Goal: Complete application form: Complete application form

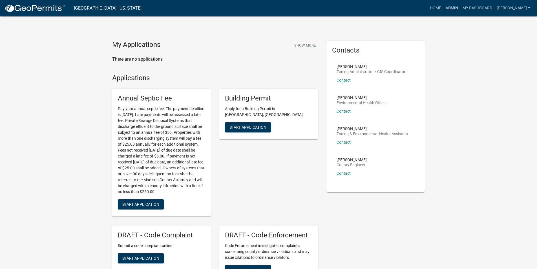
click at [457, 7] on link "Admin" at bounding box center [452, 8] width 17 height 11
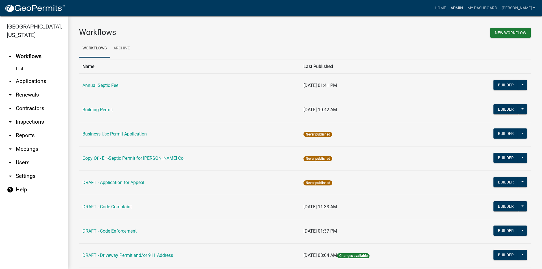
click at [460, 8] on link "Admin" at bounding box center [456, 8] width 17 height 11
click at [445, 7] on link "Home" at bounding box center [440, 8] width 16 height 11
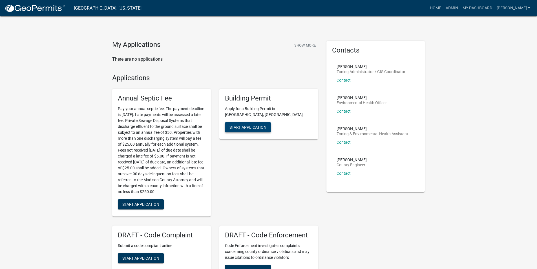
click at [251, 125] on span "Start Application" at bounding box center [248, 127] width 37 height 5
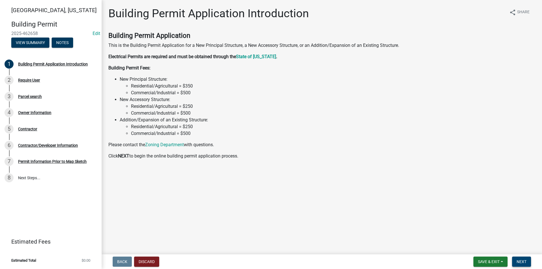
click at [522, 261] on span "Next" at bounding box center [521, 261] width 10 height 5
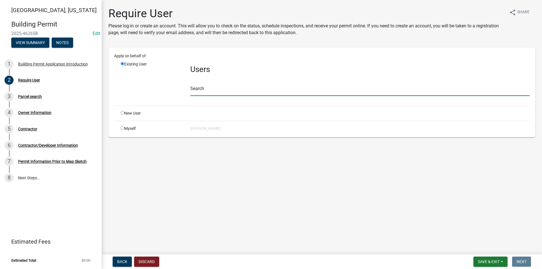
click at [207, 94] on input "text" at bounding box center [359, 90] width 339 height 12
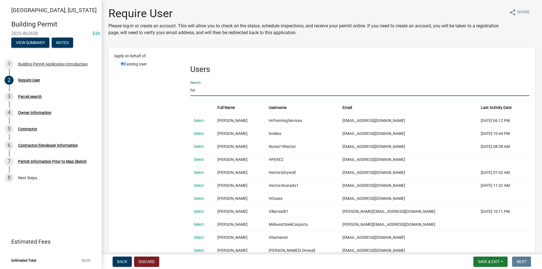
type input "h"
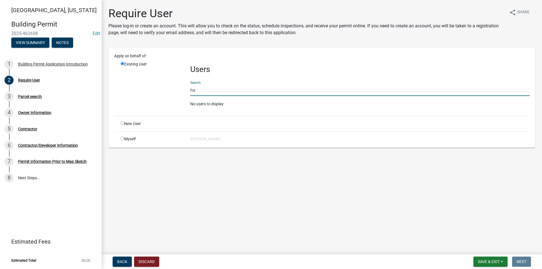
type input "h"
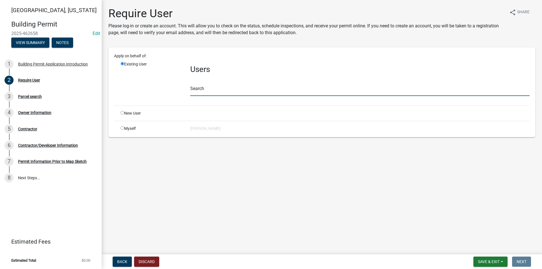
click at [208, 93] on input "text" at bounding box center [359, 90] width 339 height 12
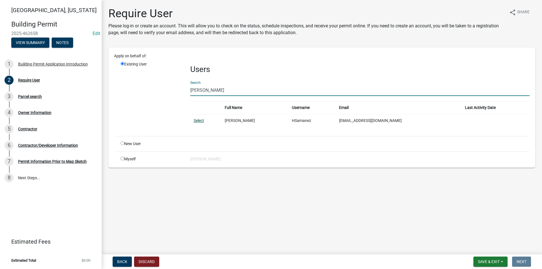
type input "[PERSON_NAME]"
click at [201, 120] on link "Select" at bounding box center [199, 120] width 10 height 5
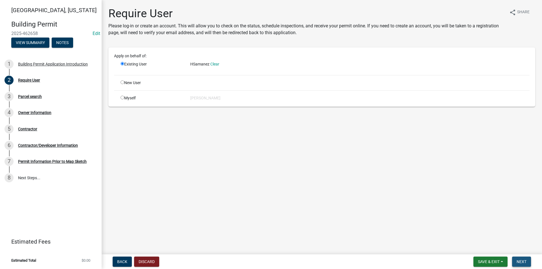
click at [522, 262] on span "Next" at bounding box center [521, 261] width 10 height 5
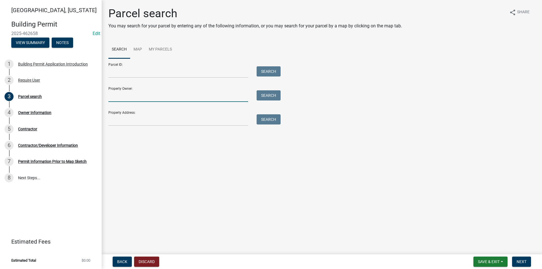
click at [120, 96] on input "Property Owner:" at bounding box center [178, 96] width 140 height 12
click at [120, 120] on input "Property Address:" at bounding box center [178, 120] width 140 height 12
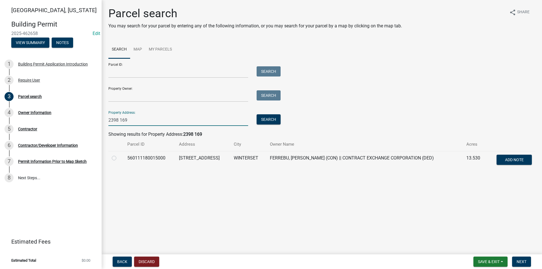
type input "2398 169"
click at [118, 155] on label at bounding box center [118, 155] width 0 height 0
click at [118, 158] on input "radio" at bounding box center [120, 157] width 4 height 4
radio input "true"
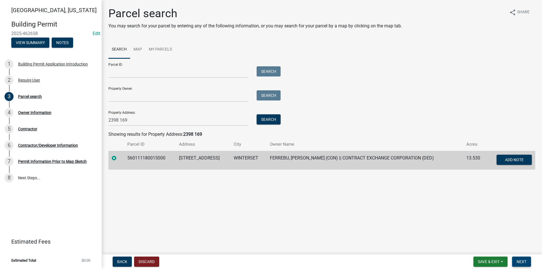
click at [522, 261] on span "Next" at bounding box center [521, 261] width 10 height 5
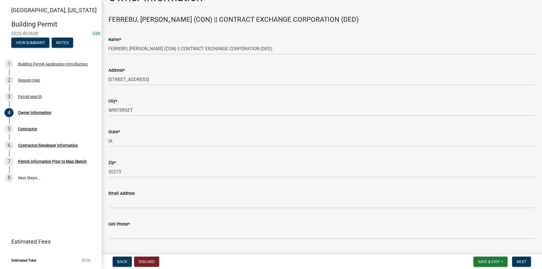
scroll to position [30, 0]
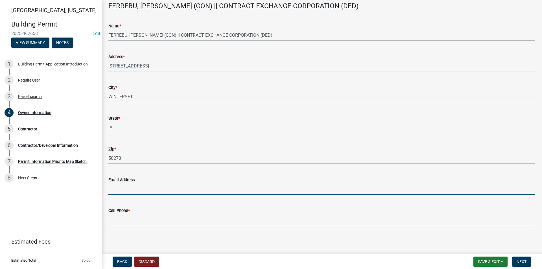
click at [126, 190] on input "Email Address" at bounding box center [321, 189] width 426 height 12
click at [28, 78] on div "Require User" at bounding box center [29, 80] width 22 height 4
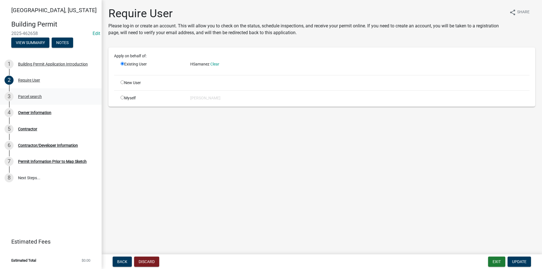
click at [28, 96] on div "Parcel search" at bounding box center [30, 96] width 24 height 4
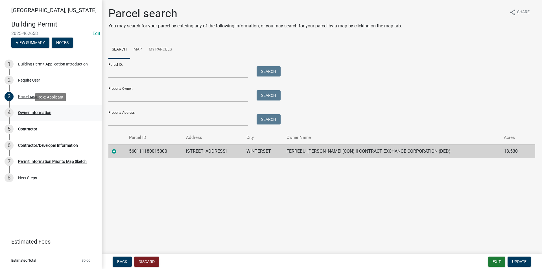
click at [33, 107] on link "4 Owner Information" at bounding box center [51, 113] width 102 height 16
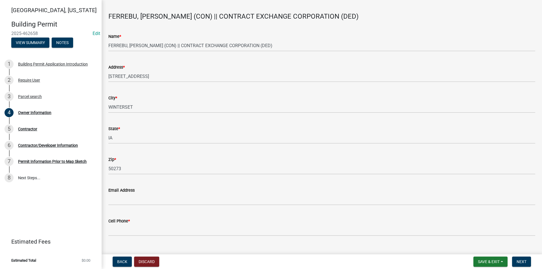
scroll to position [28, 0]
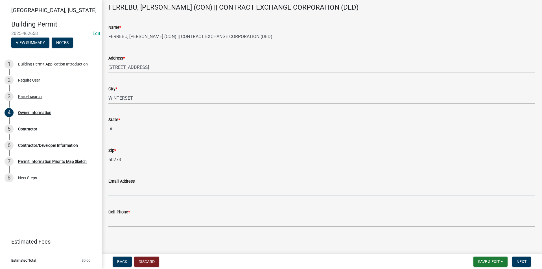
click at [119, 193] on input "Email Address" at bounding box center [321, 190] width 426 height 12
click at [125, 190] on input "Email Address" at bounding box center [321, 190] width 426 height 12
type input "[EMAIL_ADDRESS][DOMAIN_NAME]"
click at [126, 215] on div "Cell Phone *" at bounding box center [321, 211] width 426 height 7
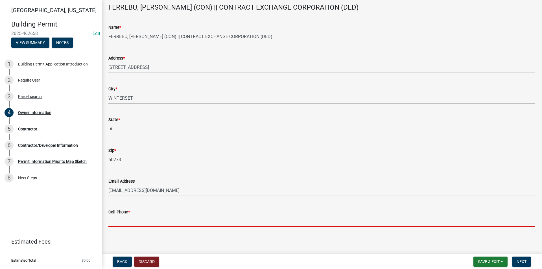
click at [146, 224] on input "Cell Phone *" at bounding box center [321, 221] width 426 height 12
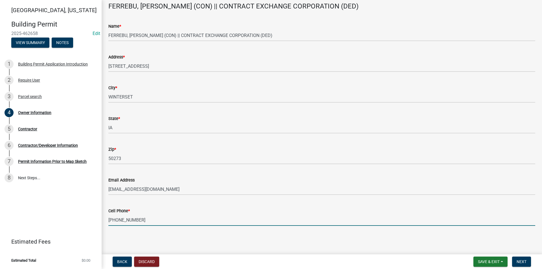
scroll to position [30, 0]
type input "[PHONE_NUMBER]"
click at [526, 263] on span "Next" at bounding box center [521, 261] width 10 height 5
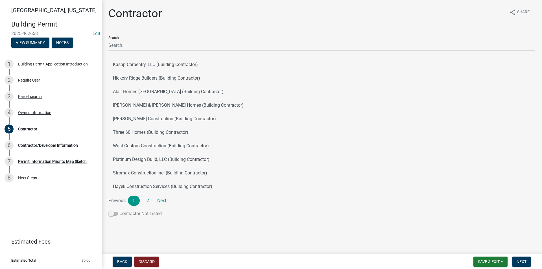
click at [114, 215] on span at bounding box center [113, 214] width 10 height 4
click at [119, 210] on input "Contractor Not Listed" at bounding box center [119, 210] width 0 height 0
click at [113, 215] on span at bounding box center [113, 214] width 10 height 4
click at [119, 210] on input "Contractor Not Listed" at bounding box center [119, 210] width 0 height 0
click at [40, 146] on div "Contractor/Developer Information" at bounding box center [48, 145] width 60 height 4
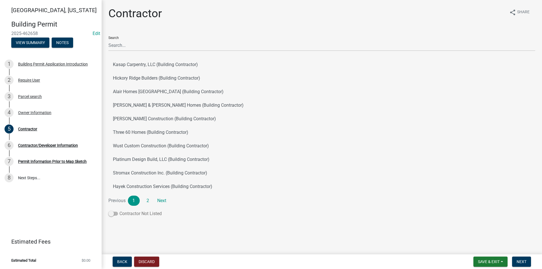
click at [115, 213] on span at bounding box center [113, 214] width 10 height 4
click at [119, 210] on input "Contractor Not Listed" at bounding box center [119, 210] width 0 height 0
click at [526, 261] on span "Next" at bounding box center [521, 261] width 10 height 5
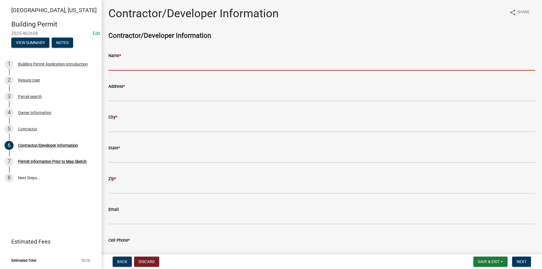
click at [116, 69] on input "Name *" at bounding box center [321, 65] width 426 height 12
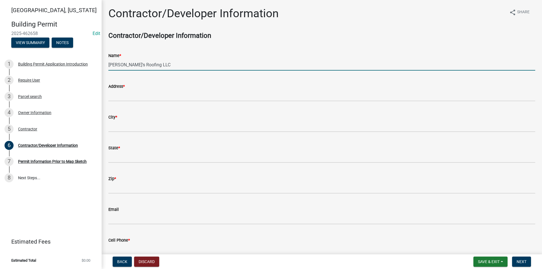
type input "[PERSON_NAME]'s Roofing LLC"
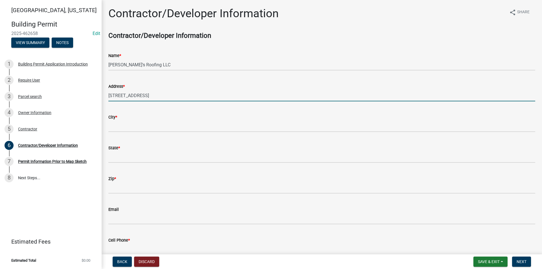
type input "[STREET_ADDRESS]"
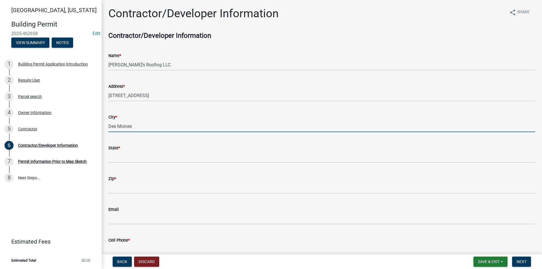
type input "Des Moines"
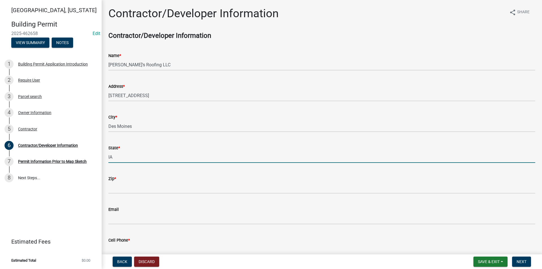
type input "IA"
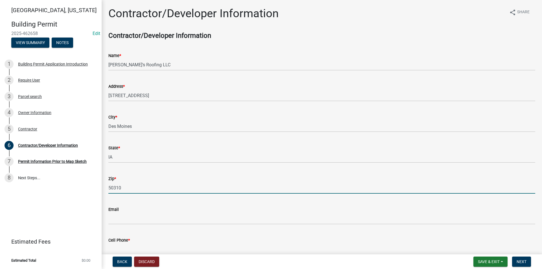
type input "50310"
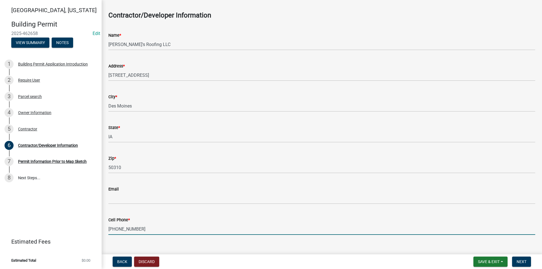
scroll to position [30, 0]
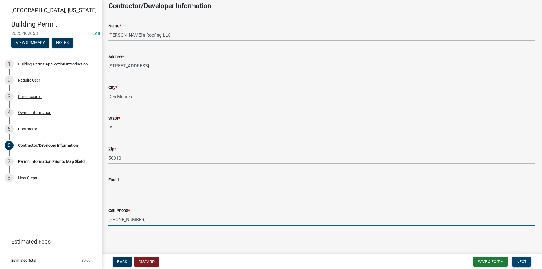
type input "[PHONE_NUMBER]"
click at [525, 260] on span "Next" at bounding box center [521, 261] width 10 height 5
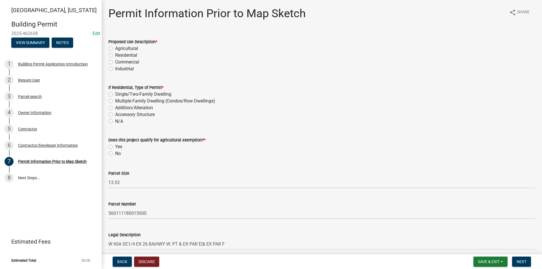
click at [115, 55] on label "Residential" at bounding box center [126, 55] width 22 height 7
click at [115, 55] on input "Residential" at bounding box center [117, 54] width 4 height 4
radio input "true"
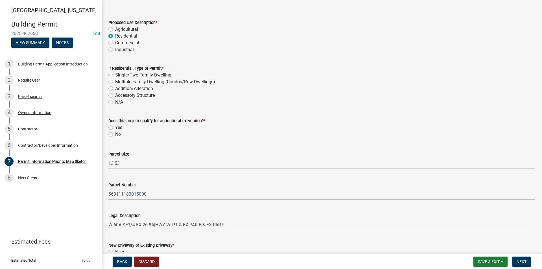
scroll to position [28, 0]
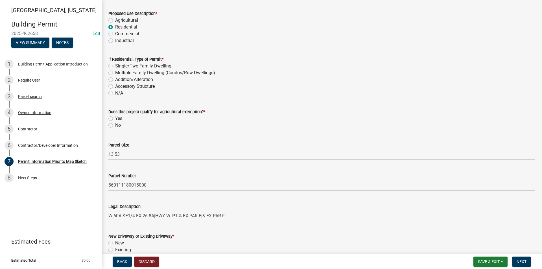
click at [115, 85] on label "Accessory Structure" at bounding box center [134, 86] width 39 height 7
click at [115, 85] on input "Accessory Structure" at bounding box center [117, 85] width 4 height 4
radio input "true"
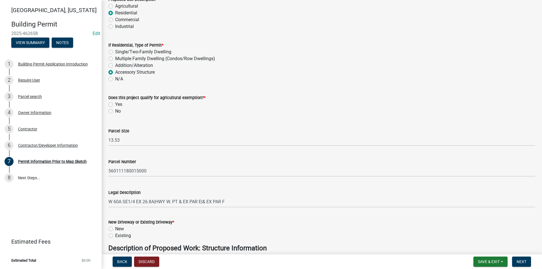
scroll to position [56, 0]
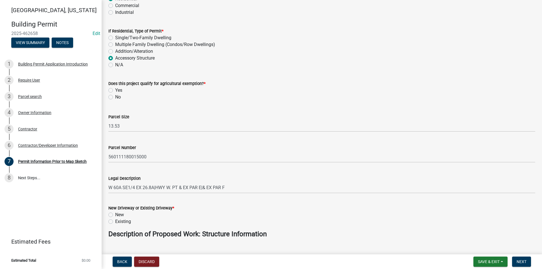
click at [115, 96] on label "No" at bounding box center [118, 97] width 6 height 7
click at [115, 96] on input "No" at bounding box center [117, 96] width 4 height 4
radio input "true"
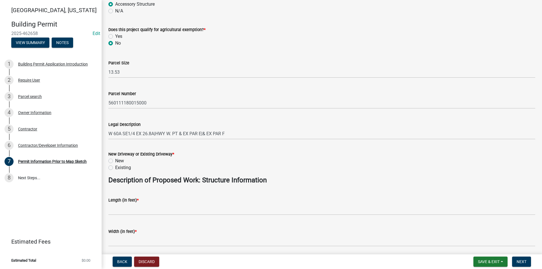
scroll to position [113, 0]
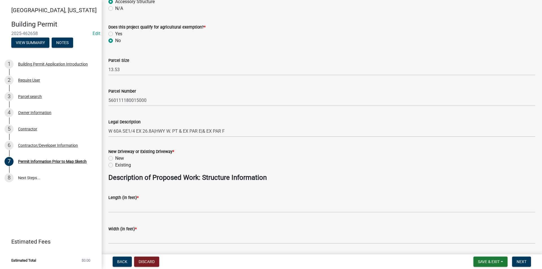
click at [115, 165] on label "Existing" at bounding box center [123, 165] width 16 height 7
click at [115, 165] on input "Existing" at bounding box center [117, 164] width 4 height 4
radio input "true"
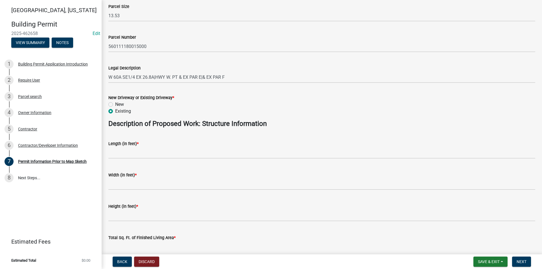
scroll to position [169, 0]
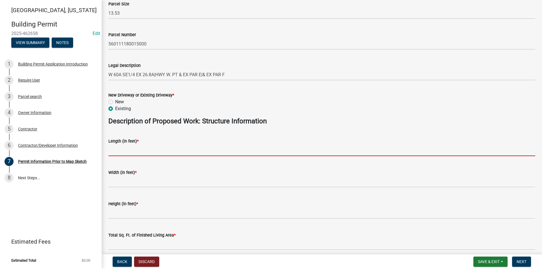
click at [123, 153] on input "text" at bounding box center [321, 150] width 426 height 12
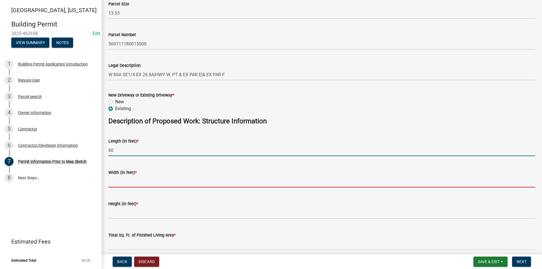
click at [119, 180] on input "text" at bounding box center [321, 182] width 426 height 12
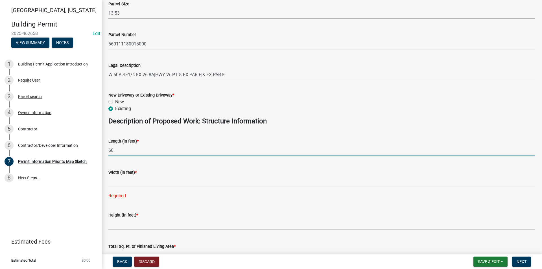
drag, startPoint x: 117, startPoint y: 151, endPoint x: 108, endPoint y: 151, distance: 9.3
click at [108, 151] on div "Length (in feet) * 60" at bounding box center [321, 143] width 435 height 26
type input "100"
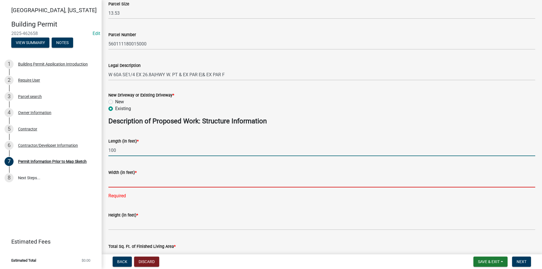
click at [125, 184] on input "text" at bounding box center [321, 182] width 426 height 12
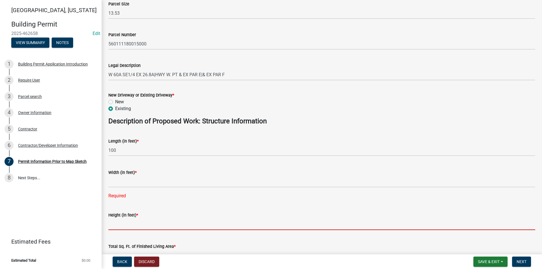
click at [125, 223] on input "text" at bounding box center [321, 224] width 426 height 12
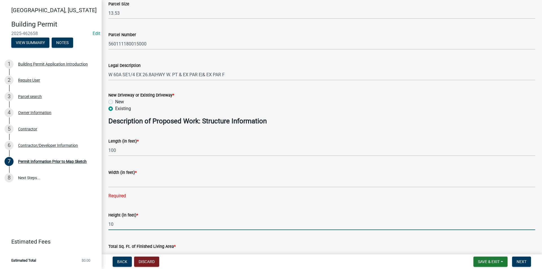
type input "10"
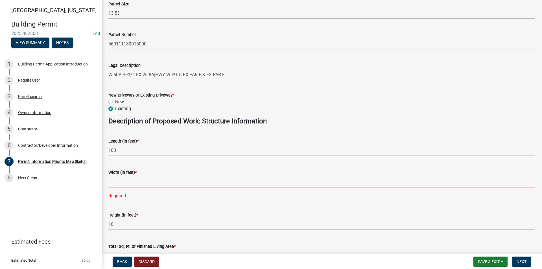
click at [127, 185] on input "text" at bounding box center [321, 182] width 426 height 12
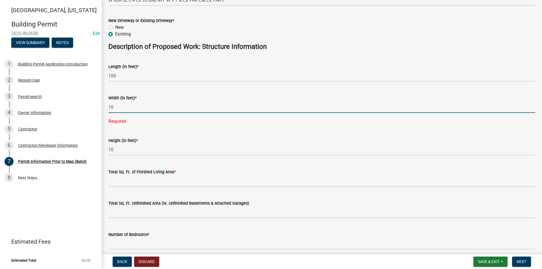
scroll to position [254, 0]
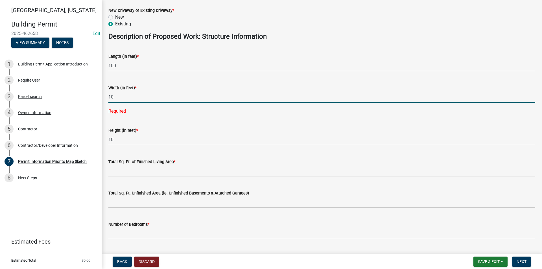
type input "10"
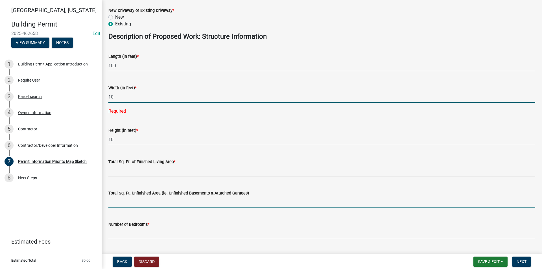
click at [126, 203] on wm-data-entity-input-list "Proposed Use Description * Agricultural Residential Commercial Industrial If Re…" at bounding box center [321, 62] width 426 height 568
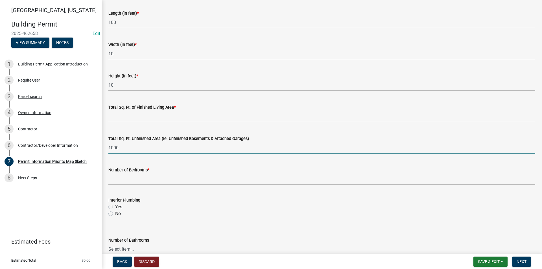
scroll to position [310, 0]
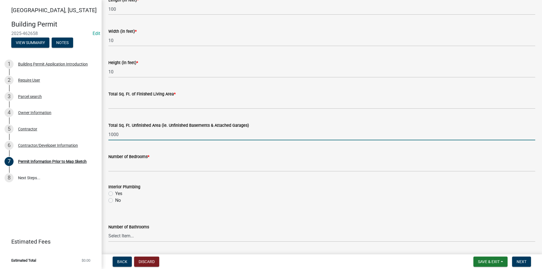
type input "1000"
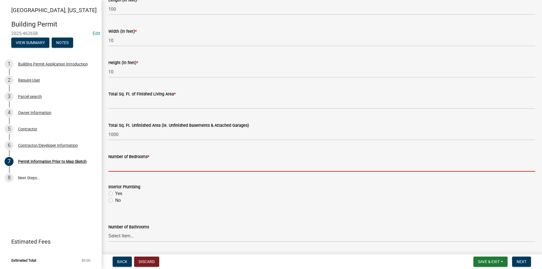
click at [125, 166] on input "text" at bounding box center [321, 166] width 426 height 12
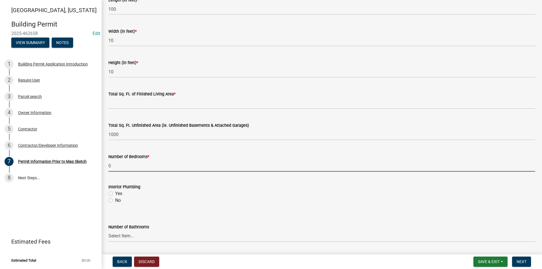
type input "0"
click at [115, 200] on label "No" at bounding box center [118, 200] width 6 height 7
click at [115, 200] on input "No" at bounding box center [117, 199] width 4 height 4
radio input "true"
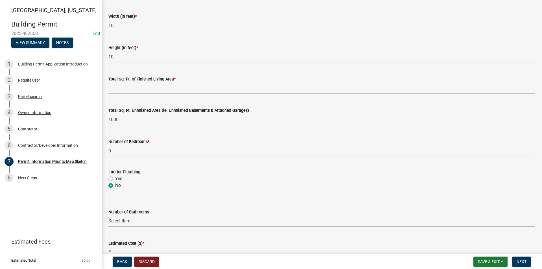
scroll to position [338, 0]
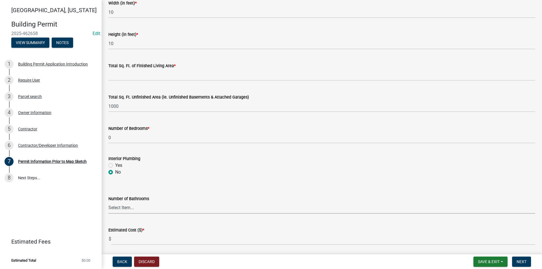
click at [122, 203] on select "Select Item... 0 1 2 3 4 5 6" at bounding box center [321, 208] width 426 height 12
click at [108, 202] on select "Select Item... 0 1 2 3 4 5 6" at bounding box center [321, 208] width 426 height 12
select select "6b2626da-78ea-4ec6-8513-ccc18f4ad425"
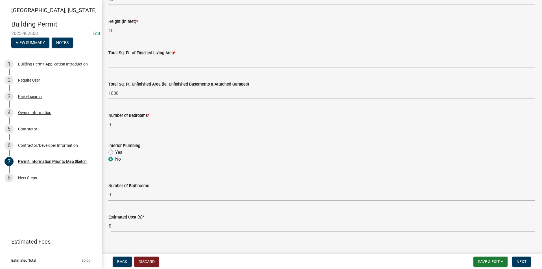
scroll to position [359, 0]
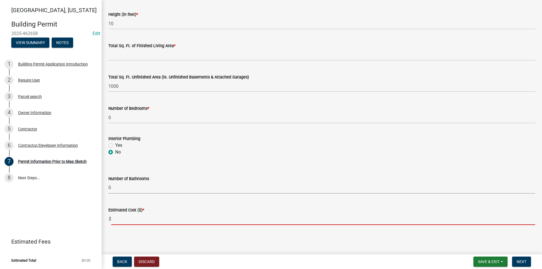
click at [128, 219] on input "text" at bounding box center [323, 219] width 424 height 12
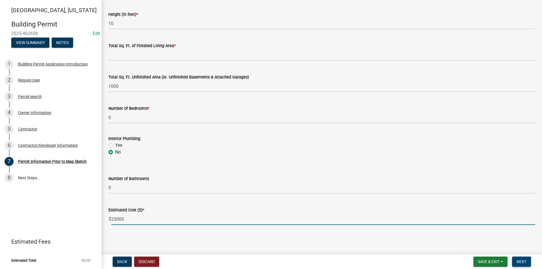
type input "25000"
click at [522, 260] on span "Next" at bounding box center [521, 261] width 10 height 5
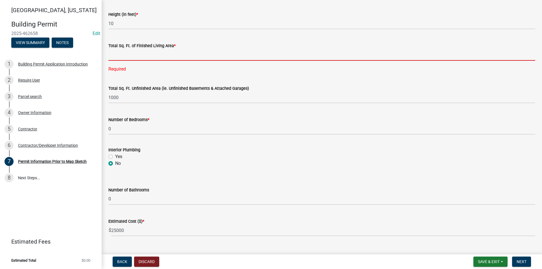
click at [129, 55] on input "text" at bounding box center [321, 55] width 426 height 12
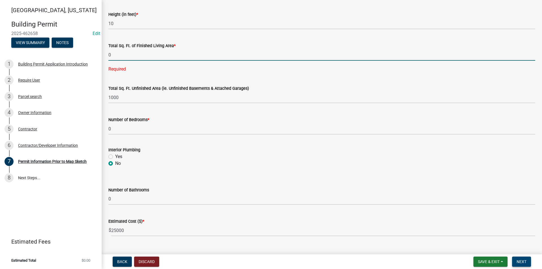
type input "0"
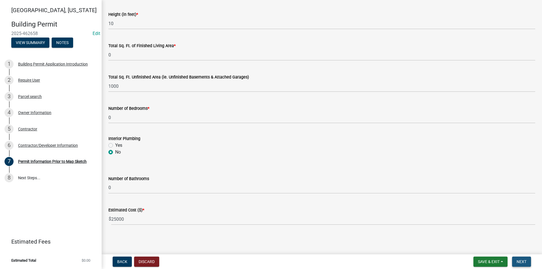
click at [525, 259] on span "Next" at bounding box center [521, 261] width 10 height 5
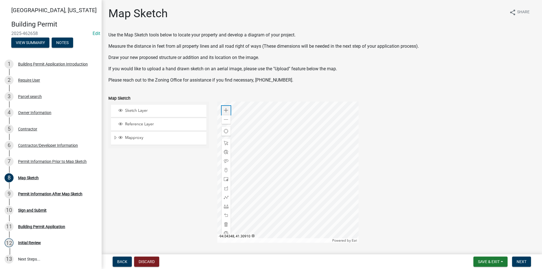
click at [224, 111] on span at bounding box center [226, 110] width 5 height 5
click at [306, 182] on div at bounding box center [287, 172] width 141 height 141
click at [323, 190] on div at bounding box center [287, 172] width 141 height 141
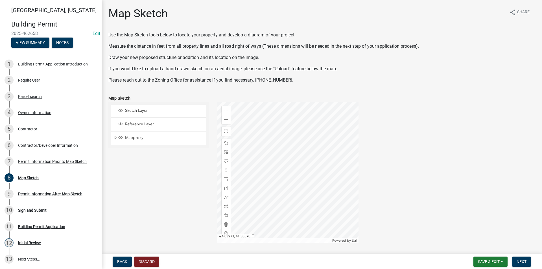
click at [324, 204] on div at bounding box center [287, 172] width 141 height 141
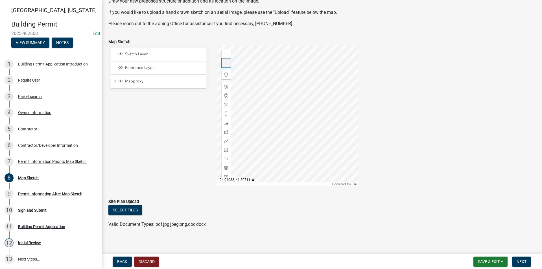
click at [225, 61] on span at bounding box center [226, 63] width 5 height 5
click at [261, 125] on div at bounding box center [287, 115] width 141 height 141
click at [225, 149] on span at bounding box center [226, 150] width 5 height 5
click at [228, 53] on div "Zoom in" at bounding box center [225, 53] width 9 height 9
click at [319, 137] on div at bounding box center [287, 115] width 141 height 141
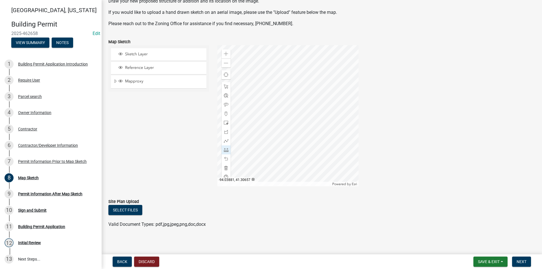
click at [328, 128] on div at bounding box center [287, 115] width 141 height 141
click at [302, 128] on div at bounding box center [287, 115] width 141 height 141
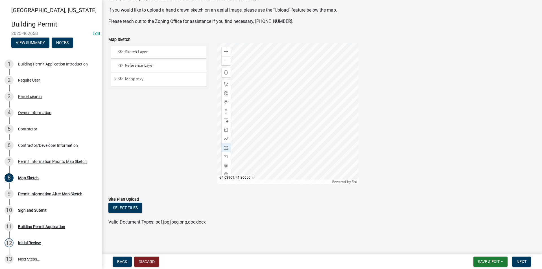
scroll to position [59, 0]
click at [228, 63] on div "Zoom out" at bounding box center [225, 60] width 9 height 9
click at [228, 61] on div "Zoom out" at bounding box center [225, 60] width 9 height 9
click at [228, 51] on div "Zoom in" at bounding box center [225, 51] width 9 height 9
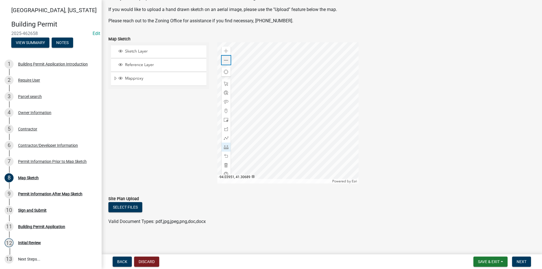
click at [227, 64] on div "Zoom out" at bounding box center [225, 60] width 9 height 9
click at [224, 51] on span at bounding box center [226, 51] width 5 height 5
click at [294, 103] on div at bounding box center [287, 112] width 141 height 141
click at [224, 60] on span at bounding box center [226, 60] width 5 height 5
click at [149, 263] on button "Discard" at bounding box center [146, 261] width 25 height 10
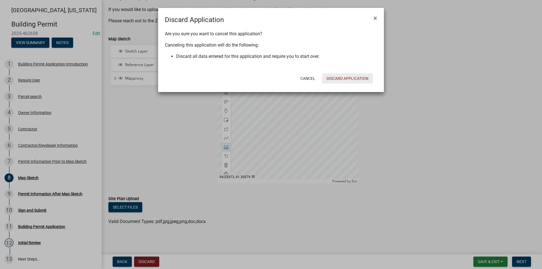
click at [342, 79] on button "Discard Application" at bounding box center [347, 78] width 51 height 10
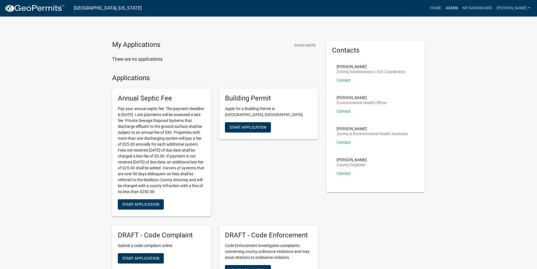
click at [455, 8] on link "Admin" at bounding box center [452, 8] width 17 height 11
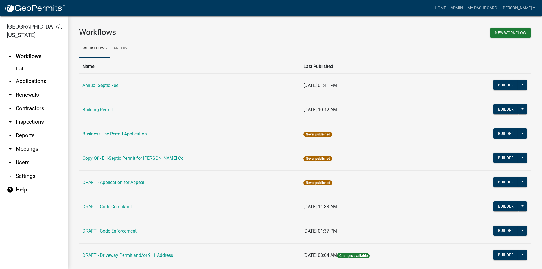
click at [23, 74] on link "arrow_drop_down Applications" at bounding box center [34, 81] width 68 height 14
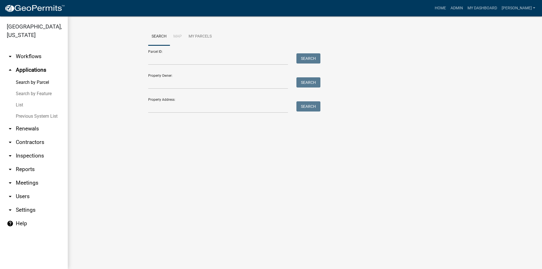
click at [23, 99] on link "List" at bounding box center [34, 104] width 68 height 11
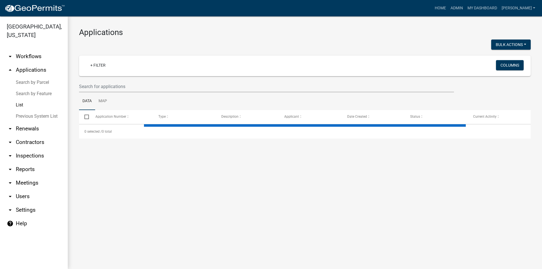
select select "3: 100"
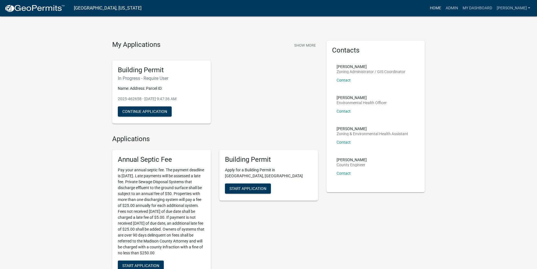
click at [441, 9] on link "Home" at bounding box center [436, 8] width 16 height 11
click at [454, 10] on link "Admin" at bounding box center [452, 8] width 17 height 11
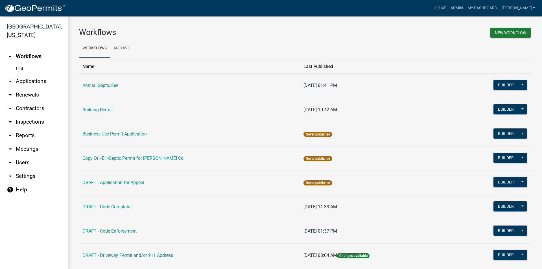
click at [31, 76] on link "arrow_drop_down Applications" at bounding box center [34, 81] width 68 height 14
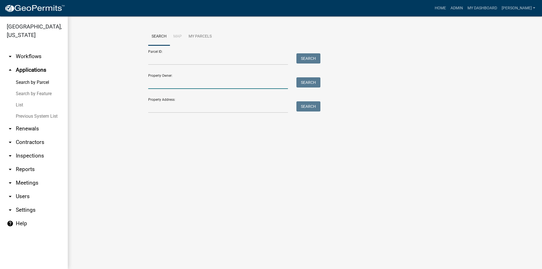
click at [161, 83] on input "Property Owner:" at bounding box center [218, 83] width 140 height 12
click at [161, 109] on input "Property Address:" at bounding box center [218, 107] width 140 height 12
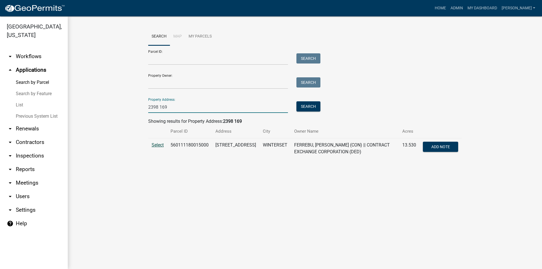
type input "2398 169"
click at [159, 146] on span "Select" at bounding box center [157, 144] width 12 height 5
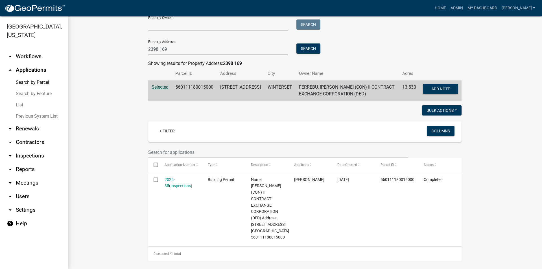
scroll to position [113, 0]
